Goal: Find specific page/section: Find specific page/section

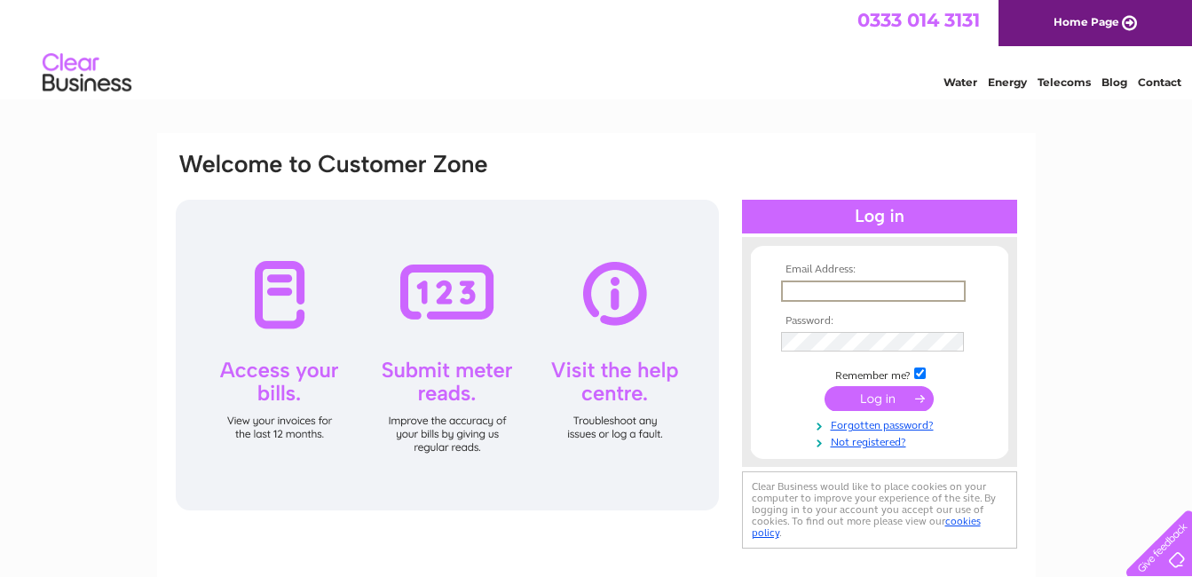
type input "ruthnn25@aol.com"
click at [824, 386] on input "submit" at bounding box center [878, 398] width 109 height 25
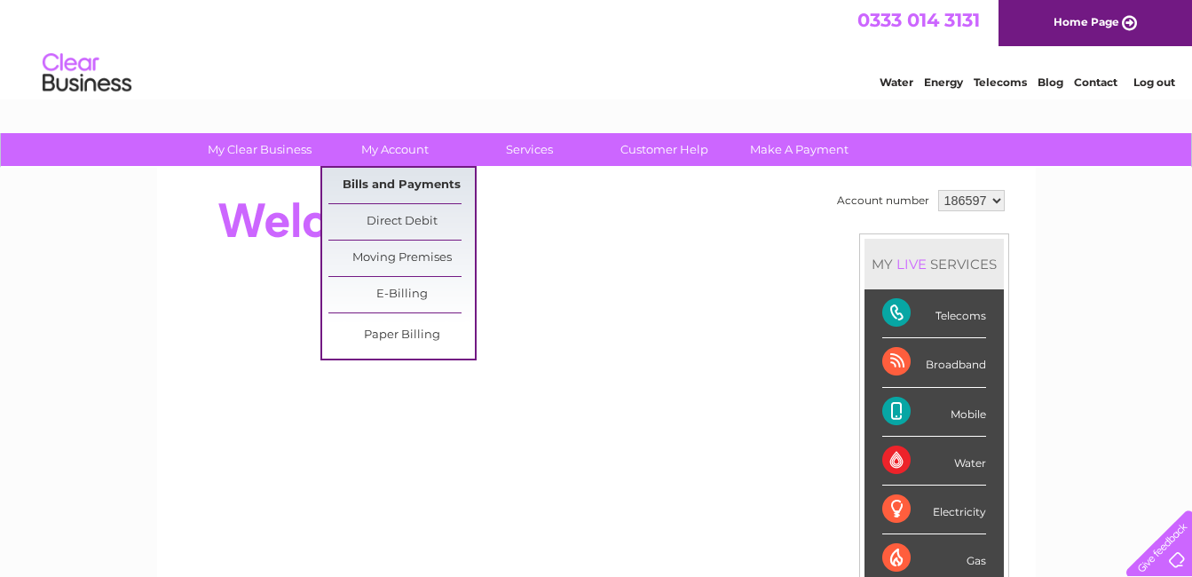
click at [382, 177] on link "Bills and Payments" at bounding box center [401, 185] width 146 height 35
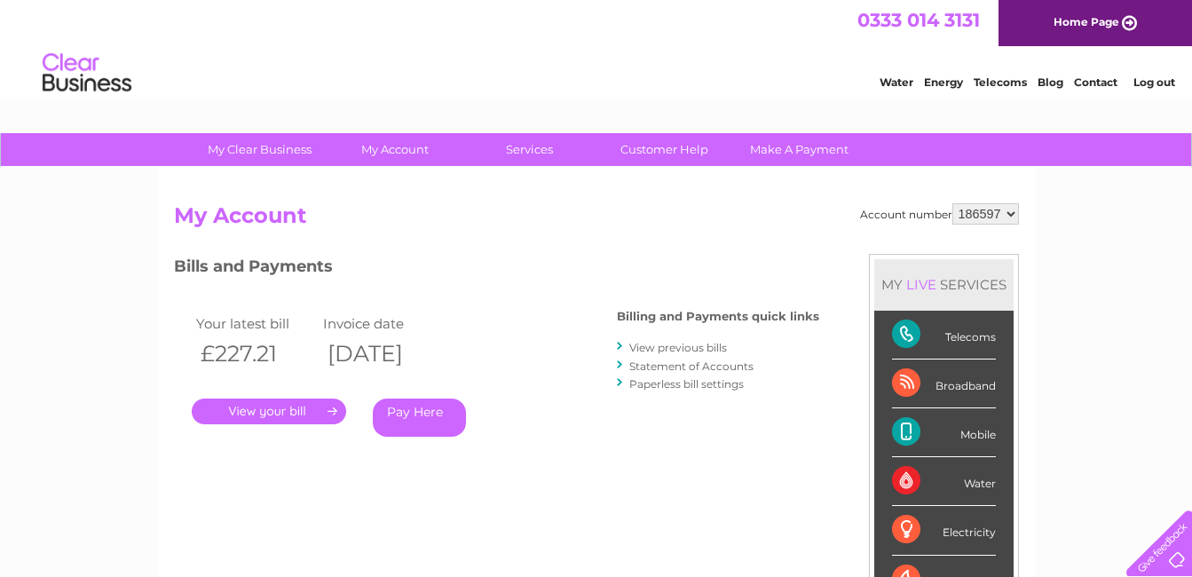
click at [253, 412] on link "." at bounding box center [269, 411] width 154 height 26
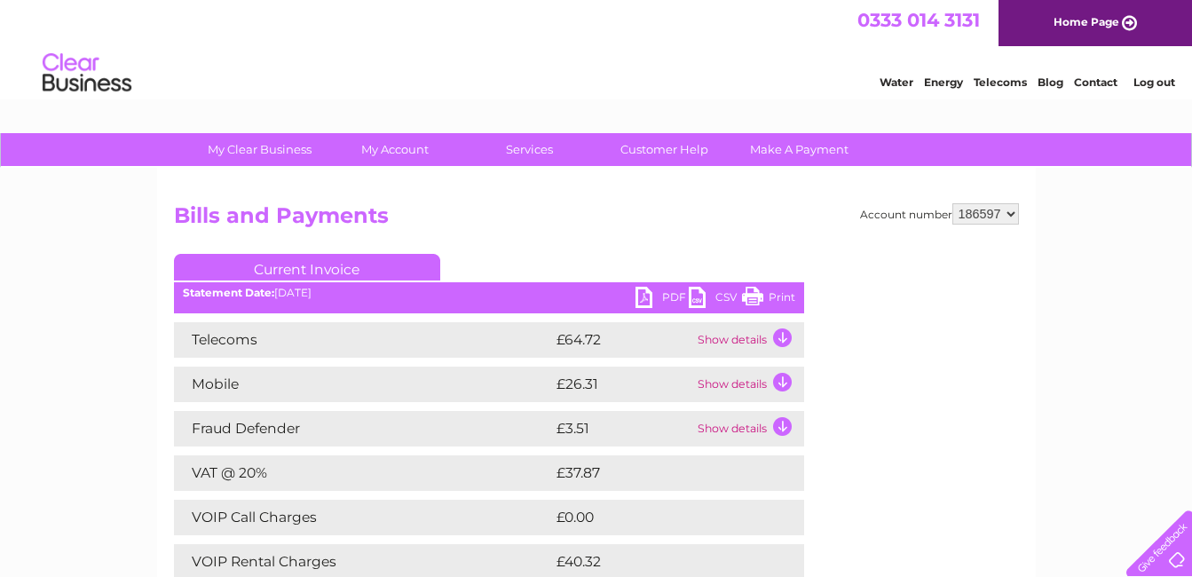
click at [792, 385] on td "Show details" at bounding box center [748, 383] width 111 height 35
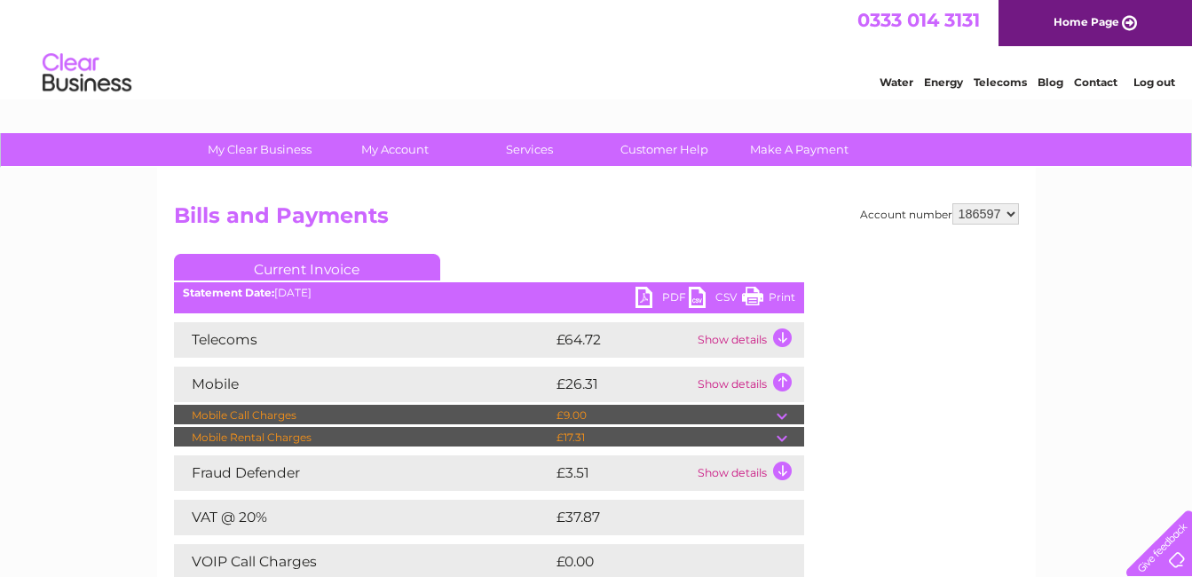
click at [673, 293] on link "PDF" at bounding box center [661, 300] width 53 height 26
click at [1156, 81] on link "Log out" at bounding box center [1154, 81] width 42 height 13
